Goal: Find specific page/section: Find specific page/section

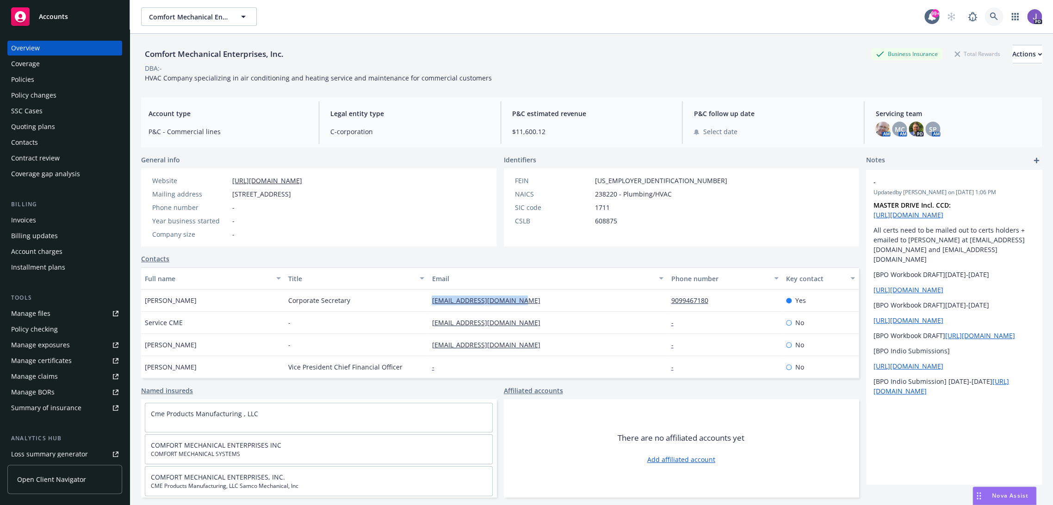
click at [990, 14] on icon at bounding box center [994, 16] width 8 height 8
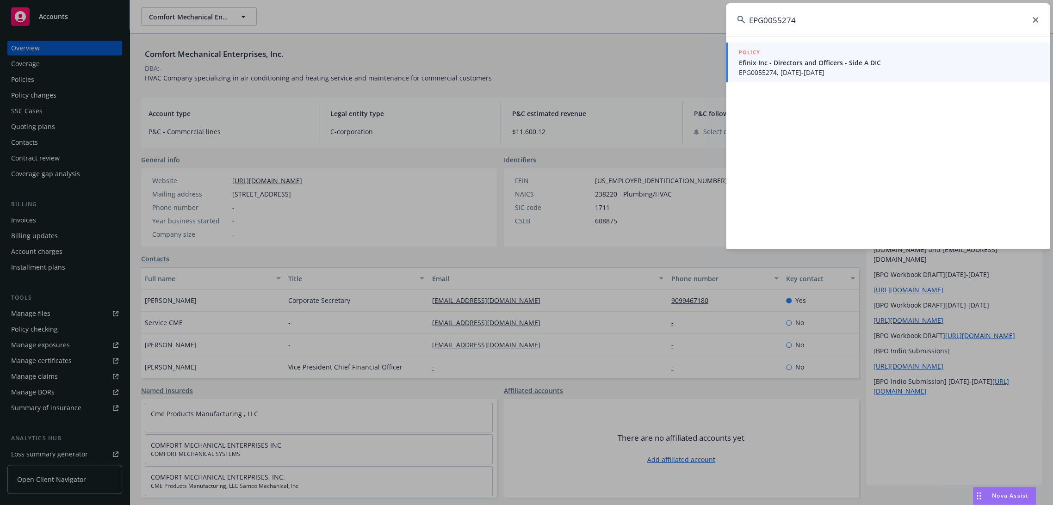
type input "EPG0055274"
click at [768, 74] on span "EPG0055274, [DATE]-[DATE]" at bounding box center [889, 73] width 300 height 10
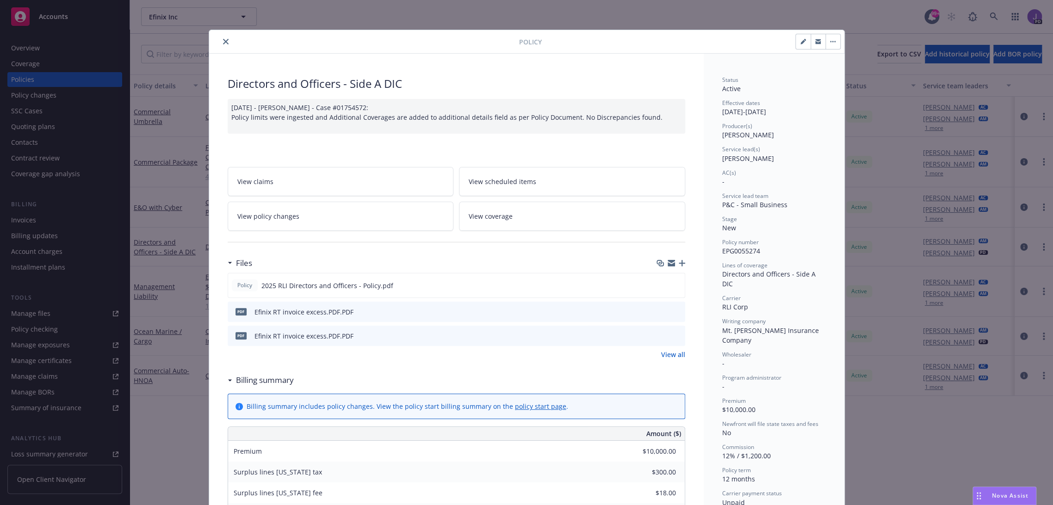
click at [801, 40] on icon "button" at bounding box center [804, 42] width 6 height 6
select select "NEW"
select select "12"
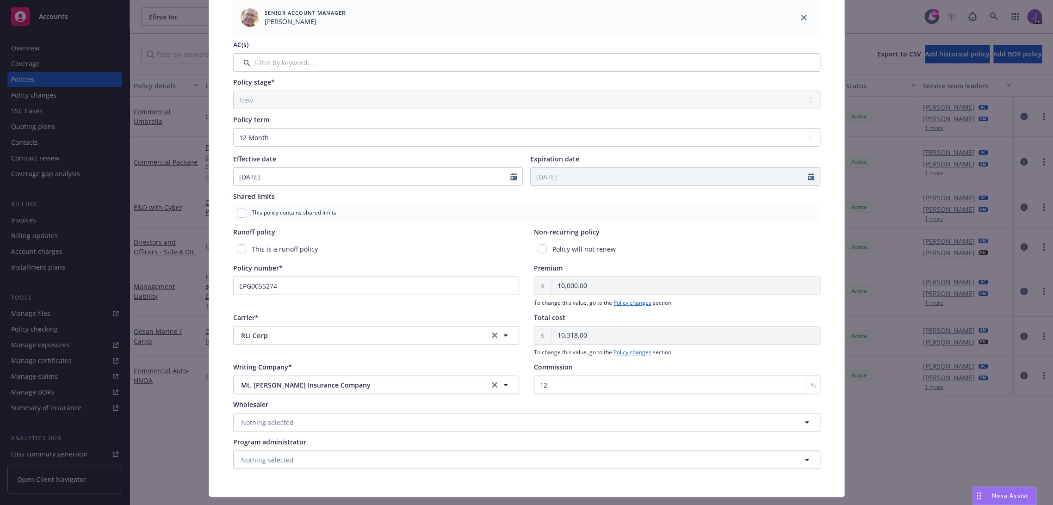
scroll to position [252, 0]
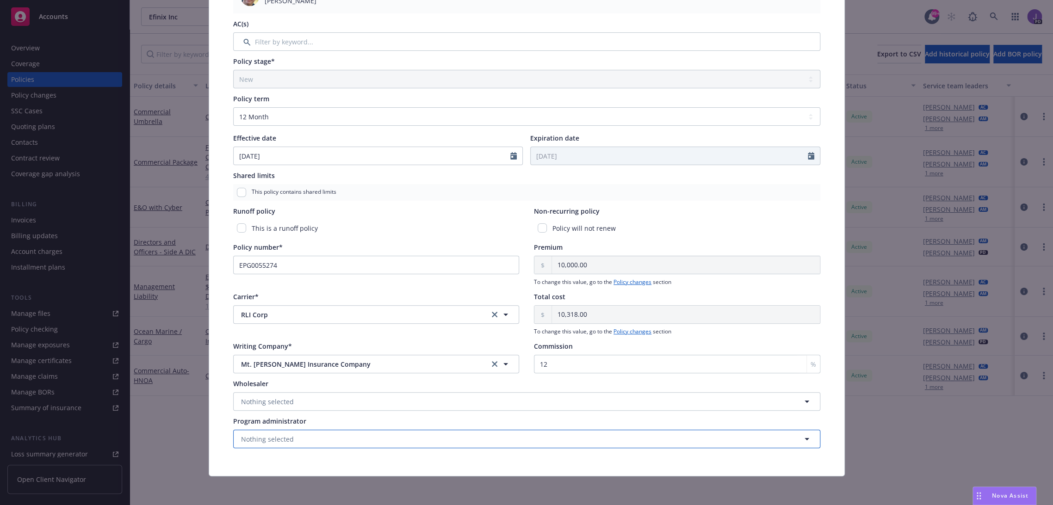
click at [270, 442] on span "Nothing selected" at bounding box center [267, 440] width 53 height 10
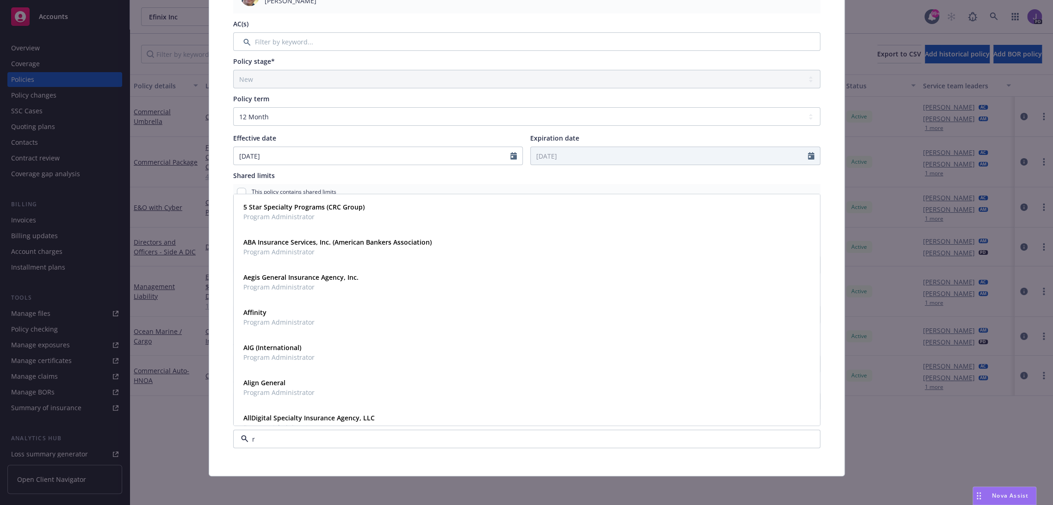
type input "rt"
click at [276, 421] on strong "PERse (RT Specialty)" at bounding box center [274, 418] width 63 height 9
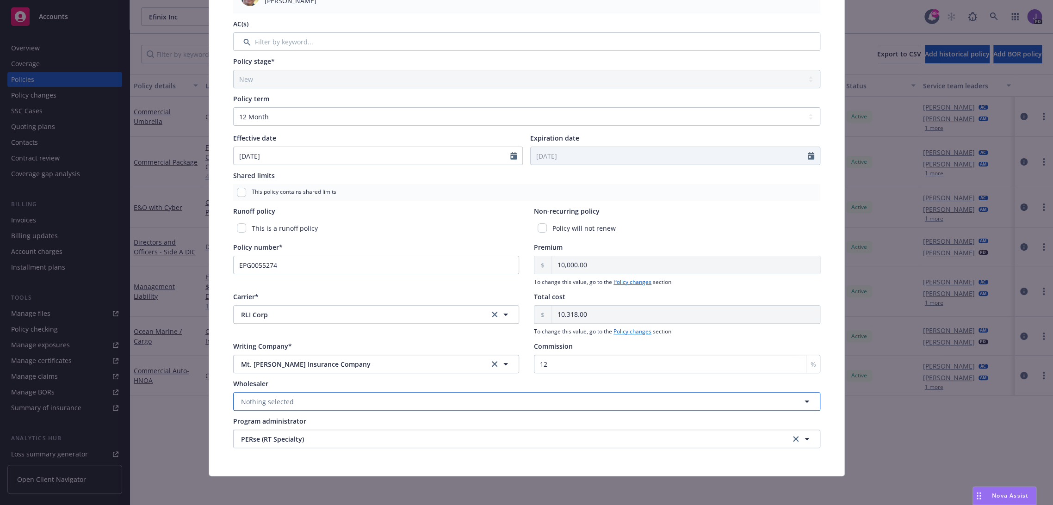
click at [258, 403] on span "Nothing selected" at bounding box center [267, 402] width 53 height 10
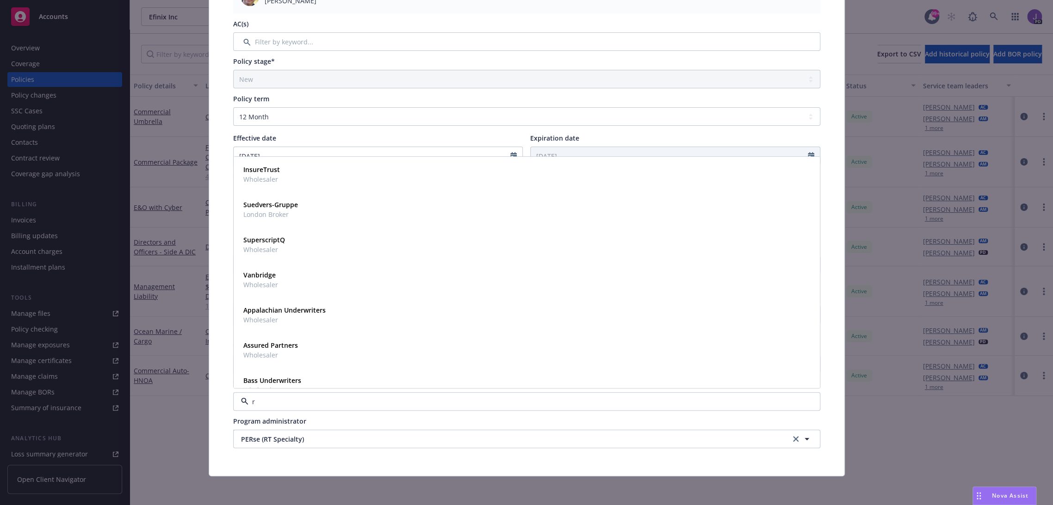
type input "rt"
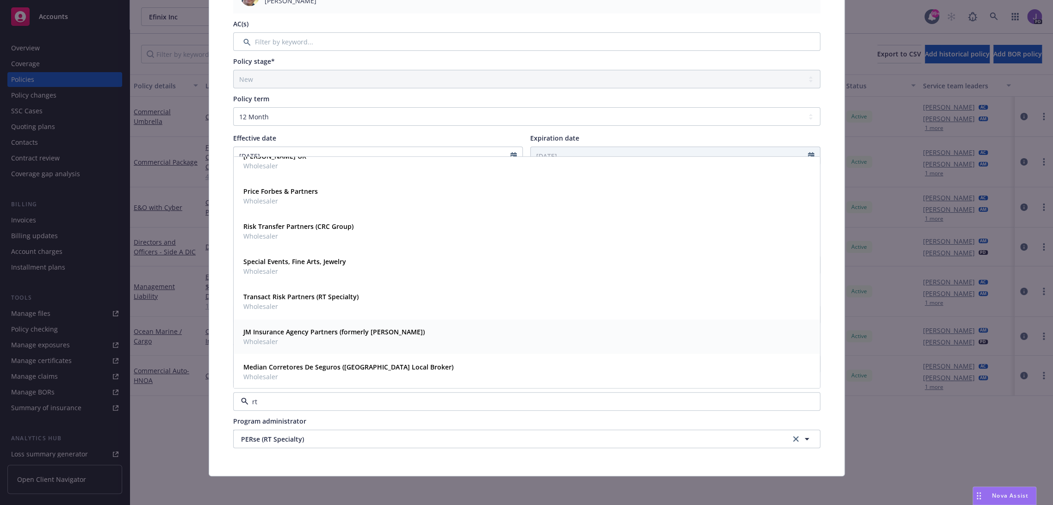
scroll to position [190, 0]
click at [264, 373] on span "Wholesaler" at bounding box center [332, 376] width 178 height 10
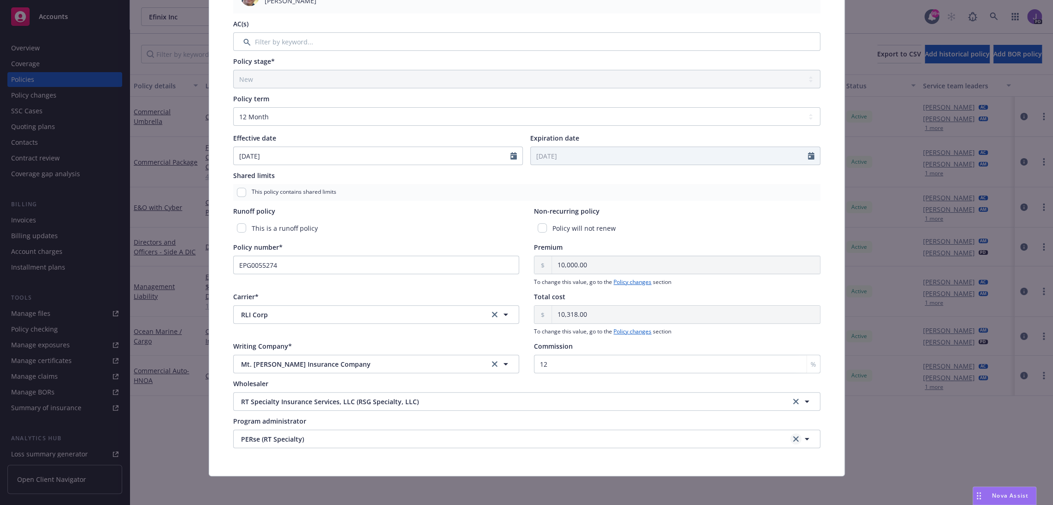
click at [793, 439] on icon "clear selection" at bounding box center [796, 439] width 6 height 6
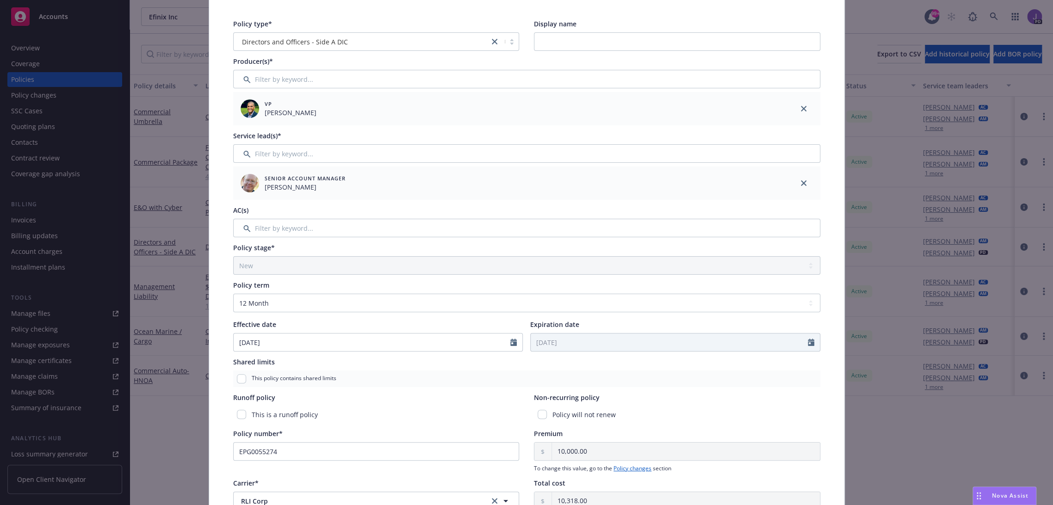
scroll to position [0, 0]
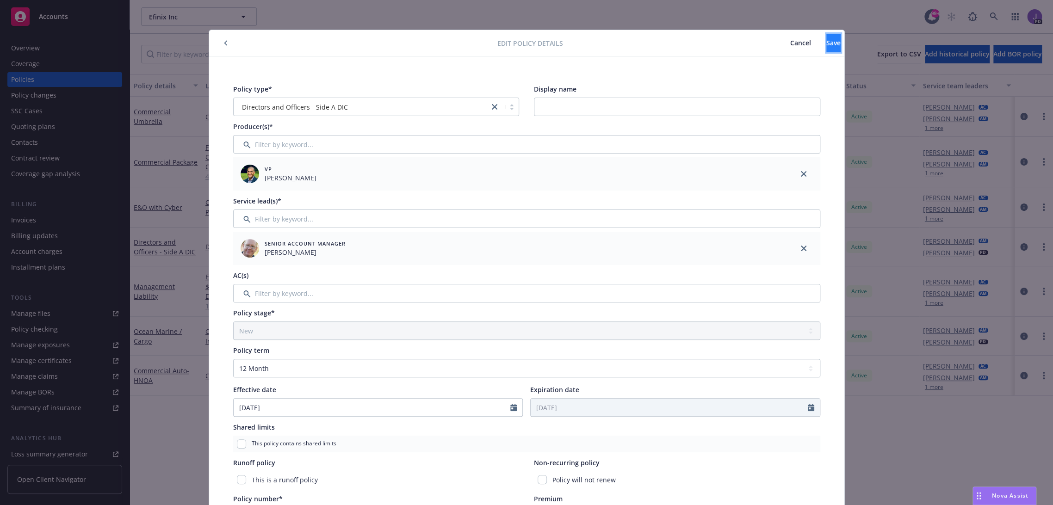
click at [827, 40] on span "Save" at bounding box center [834, 42] width 14 height 9
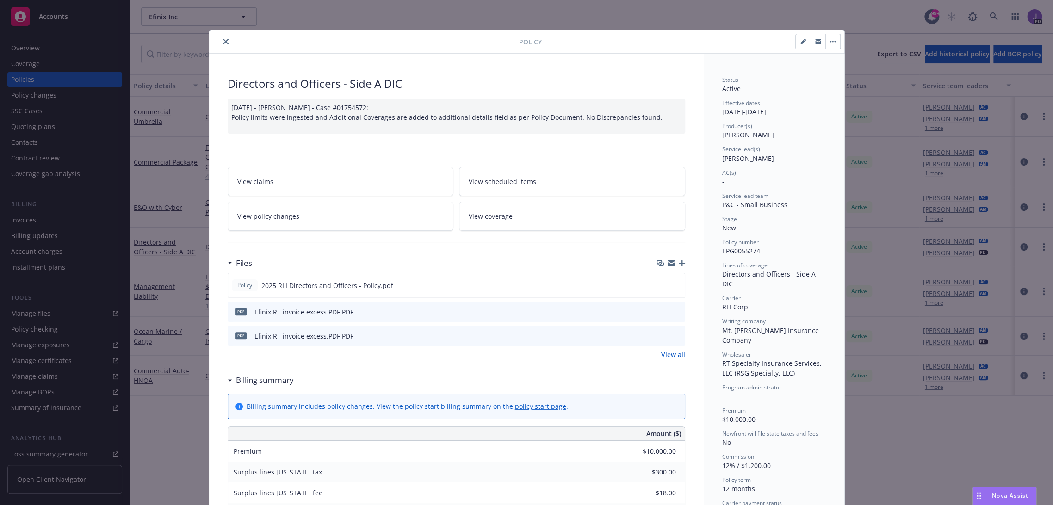
click at [223, 41] on icon "close" at bounding box center [226, 42] width 6 height 6
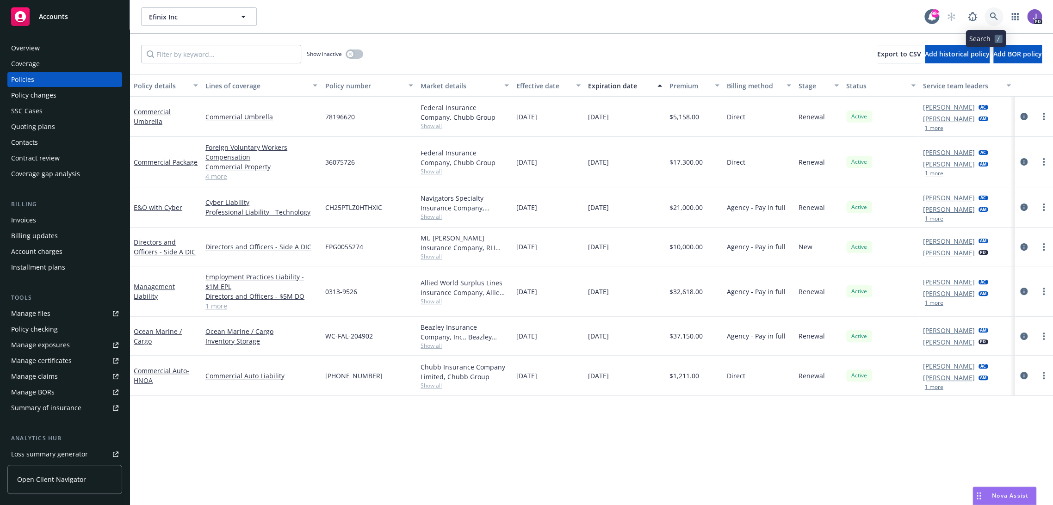
click at [985, 14] on link at bounding box center [994, 16] width 19 height 19
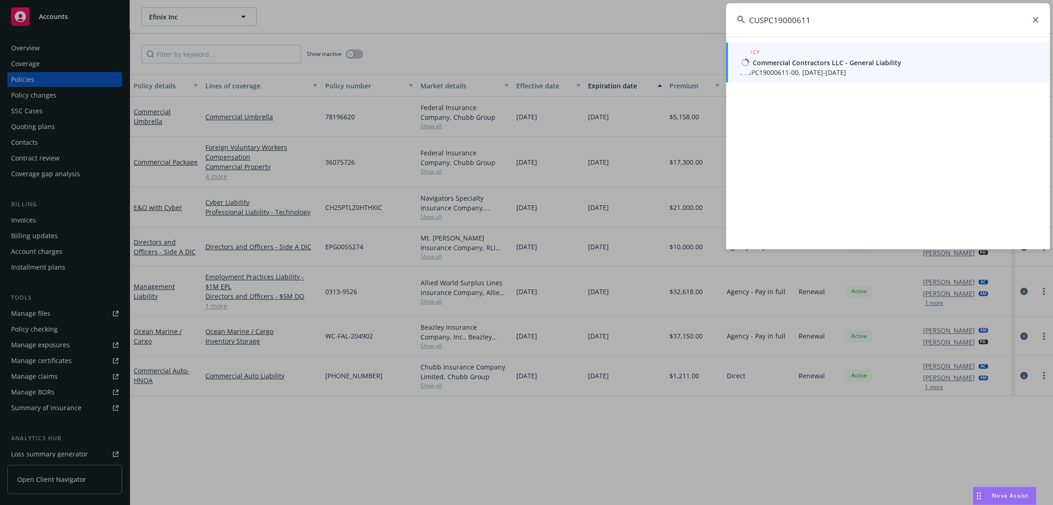
type input "CUSPC19000611"
click at [805, 69] on span "CUSPC19000611-00, [DATE]-[DATE]" at bounding box center [889, 73] width 300 height 10
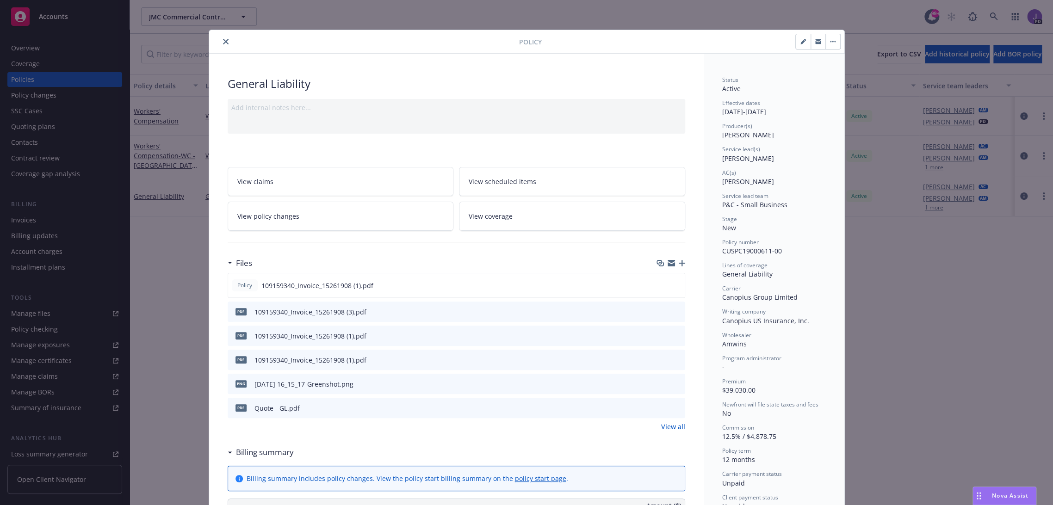
click at [220, 42] on button "close" at bounding box center [225, 41] width 11 height 11
